Goal: Task Accomplishment & Management: Manage account settings

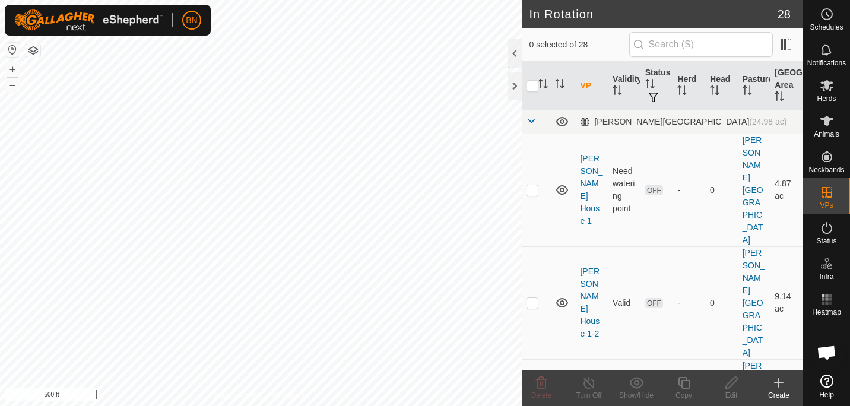
checkbox input "true"
checkbox input "false"
checkbox input "true"
checkbox input "false"
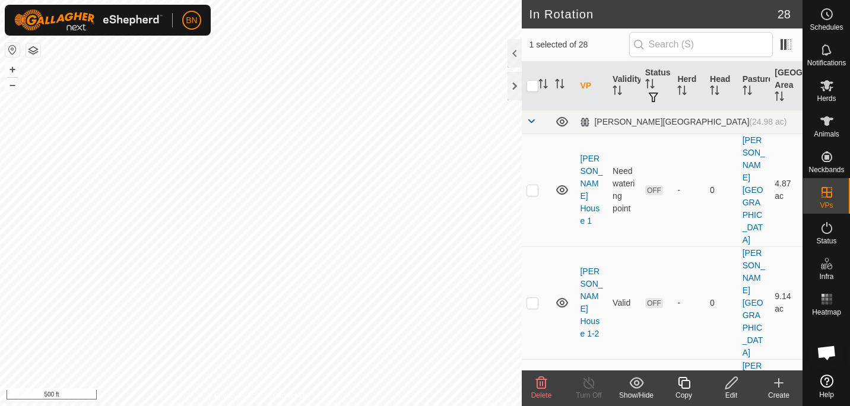
checkbox input "false"
checkbox input "true"
checkbox input "false"
click at [168, 19] on div "BN Schedules Notifications Herds Animals Neckbands VPs Status Infra Heatmap Hel…" at bounding box center [425, 203] width 850 height 406
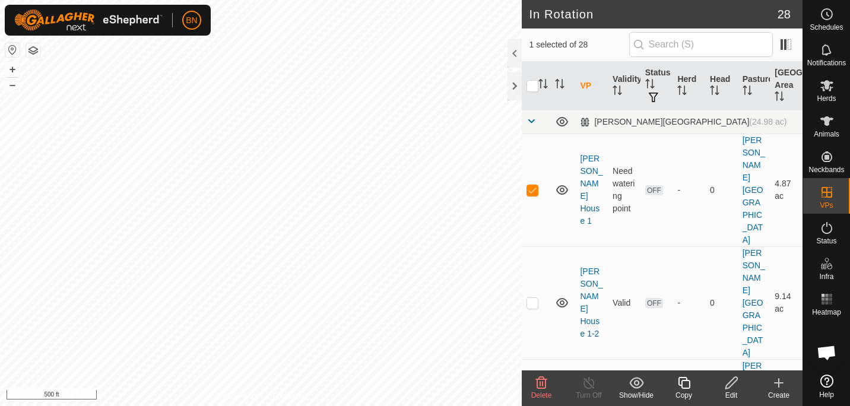
checkbox input "false"
checkbox input "true"
checkbox input "false"
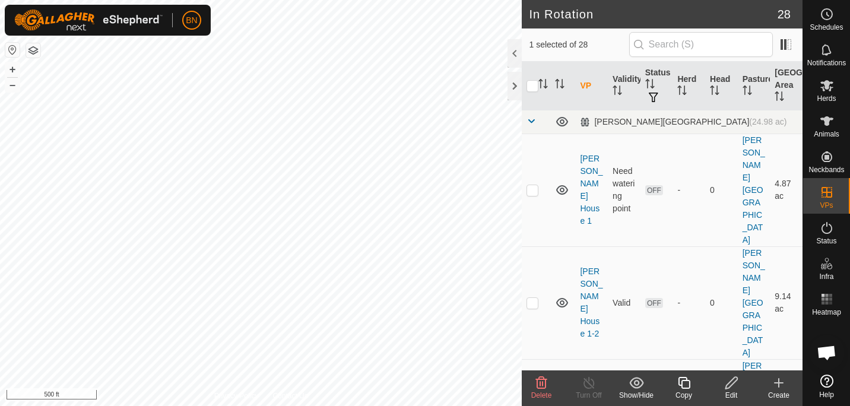
checkbox input "false"
checkbox input "true"
checkbox input "false"
